Goal: Information Seeking & Learning: Learn about a topic

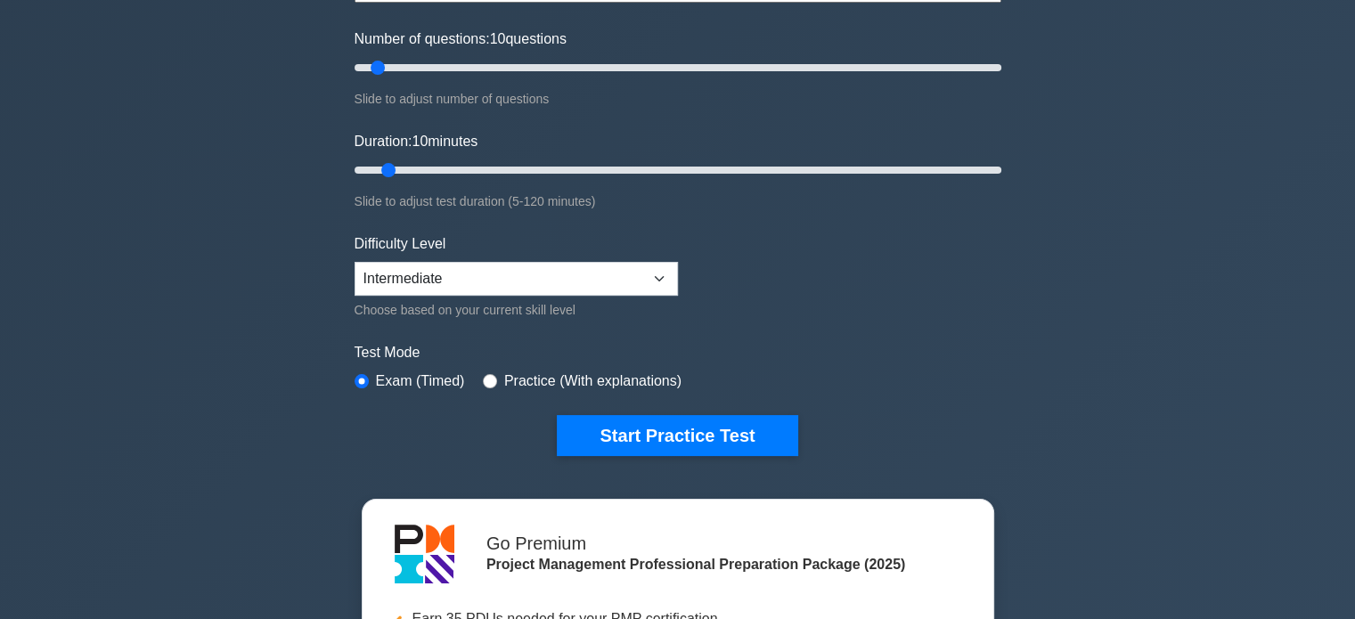
scroll to position [249, 0]
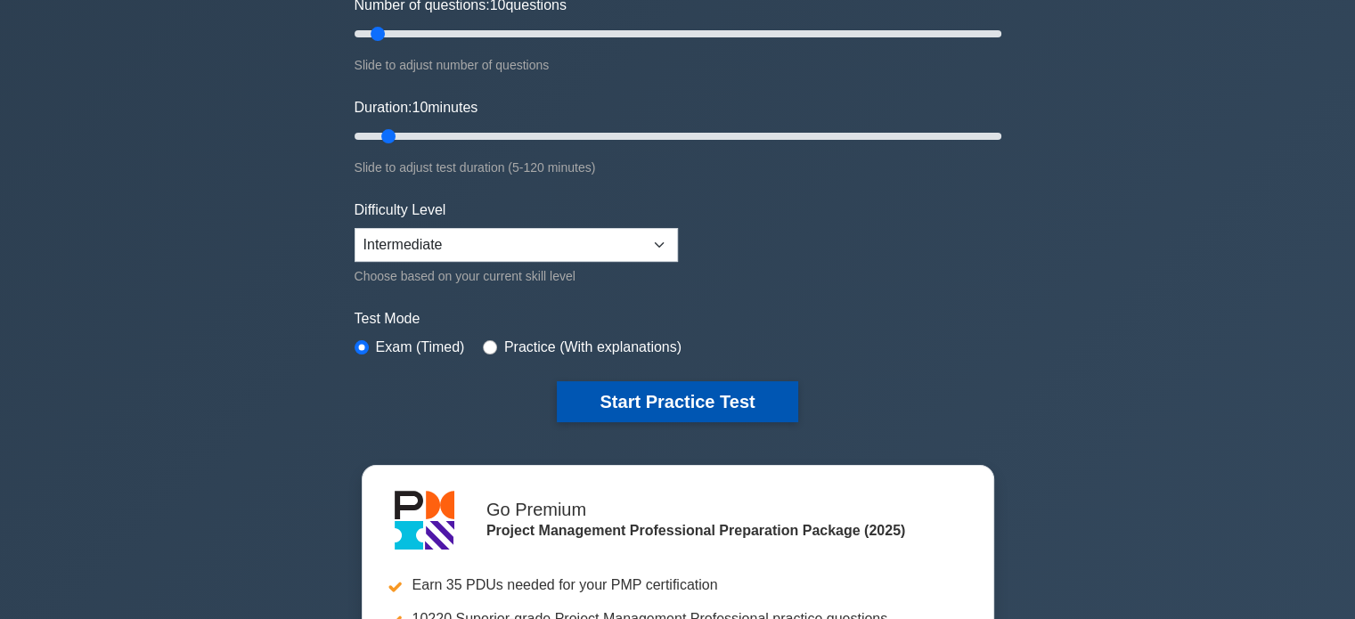
click at [716, 409] on button "Start Practice Test" at bounding box center [677, 401] width 241 height 41
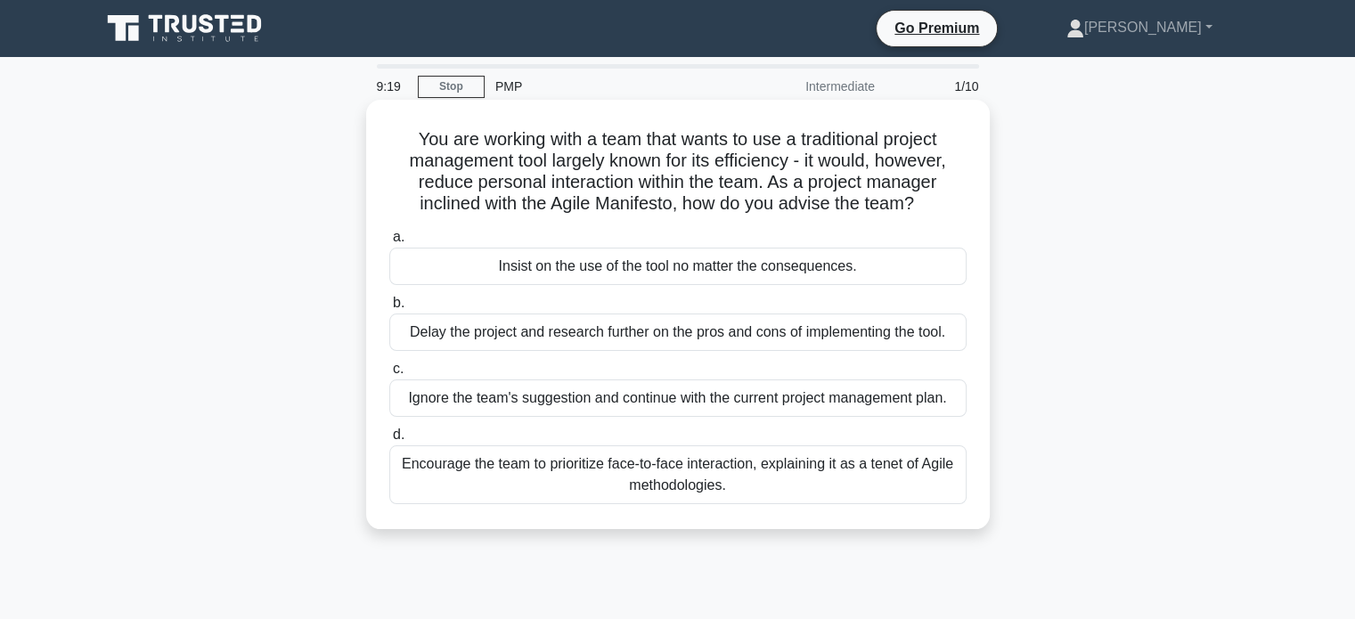
click at [756, 323] on div "Delay the project and research further on the pros and cons of implementing the…" at bounding box center [677, 332] width 577 height 37
click at [389, 309] on input "b. Delay the project and research further on the pros and cons of implementing …" at bounding box center [389, 304] width 0 height 12
